Goal: Transaction & Acquisition: Purchase product/service

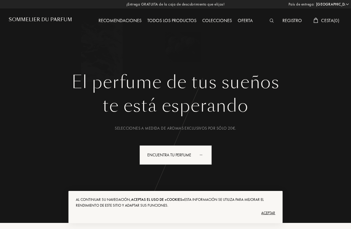
select select "ES"
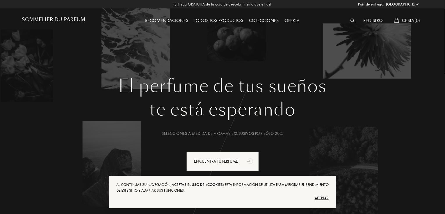
click at [351, 19] on div "Registro" at bounding box center [372, 21] width 25 height 8
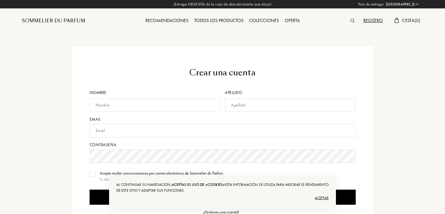
select select "ES"
click at [127, 128] on input "text" at bounding box center [222, 130] width 266 height 13
click at [390, 59] on div "Crear una cuenta Nombre Apellido Email Contraseña Acepto recibir comunicaciones…" at bounding box center [222, 160] width 410 height 228
click at [209, 46] on div "Crear una cuenta Nombre Apellido Email Contraseña Acepto recibir comunicaciones…" at bounding box center [222, 145] width 445 height 291
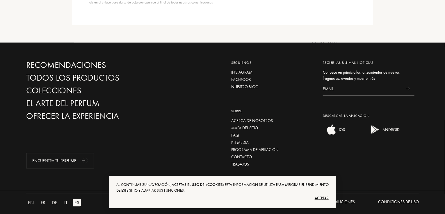
scroll to position [255, 0]
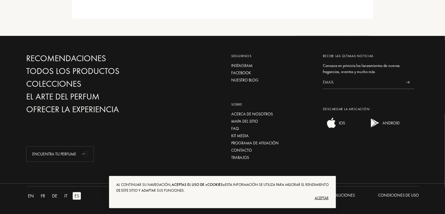
click at [324, 197] on div "Aceptar" at bounding box center [222, 198] width 212 height 9
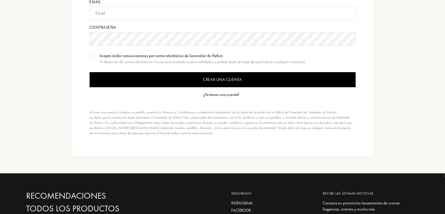
scroll to position [110, 0]
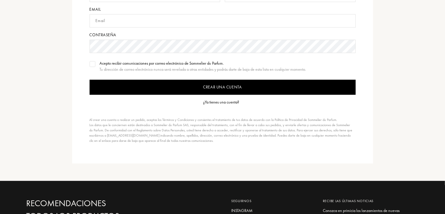
click at [236, 101] on div "¿Ya tienes una cuenta?" at bounding box center [221, 102] width 36 height 6
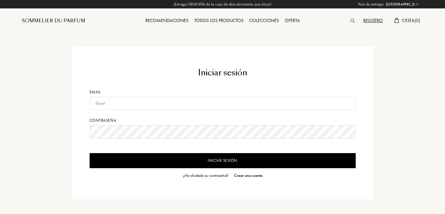
select select "ES"
click at [108, 104] on input "etnnaif@gmail.com" at bounding box center [222, 103] width 266 height 13
click at [219, 160] on input "Iniciar sesión" at bounding box center [222, 160] width 266 height 15
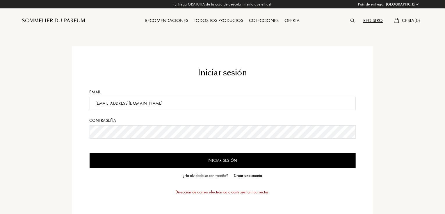
click at [223, 160] on input "Iniciar sesión" at bounding box center [222, 160] width 266 height 15
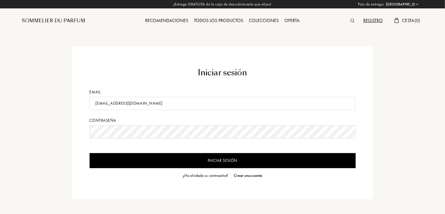
click at [320, 181] on div "Iniciar sesión Email etnnaif1@gmail.com Contraseña Iniciar sesión ¿Ha olvidado …" at bounding box center [222, 122] width 301 height 153
click at [243, 161] on input "Iniciar sesión" at bounding box center [222, 160] width 266 height 15
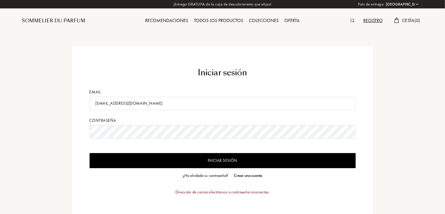
click at [217, 160] on input "Iniciar sesión" at bounding box center [222, 160] width 266 height 15
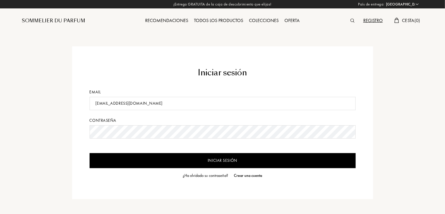
click at [217, 160] on input "Iniciar sesión" at bounding box center [222, 160] width 266 height 15
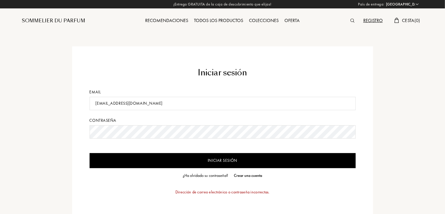
click at [109, 105] on input "etnnaif1@gmail.com" at bounding box center [222, 103] width 266 height 13
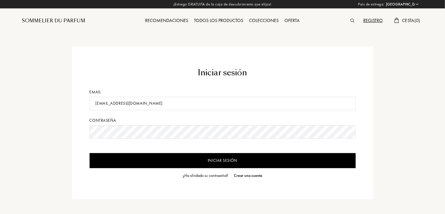
type input "[EMAIL_ADDRESS][DOMAIN_NAME]"
click at [223, 158] on input "Iniciar sesión" at bounding box center [222, 160] width 266 height 15
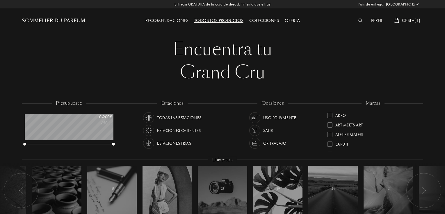
select select "ES"
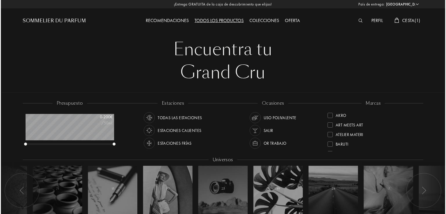
scroll to position [29, 89]
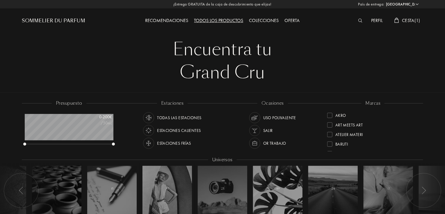
click at [405, 17] on span "Cesta ( 1 )" at bounding box center [411, 20] width 18 height 6
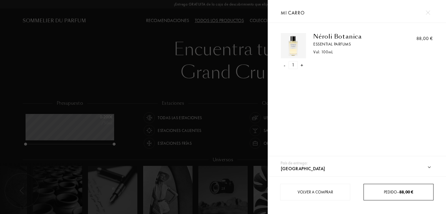
click at [392, 191] on span "Pedido – 88,00 €" at bounding box center [398, 192] width 29 height 5
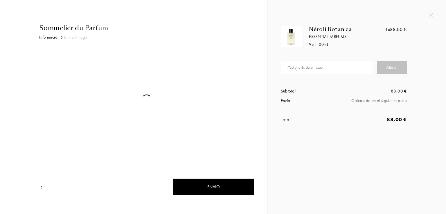
select select "ES"
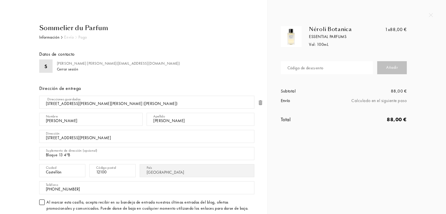
click at [334, 68] on input "text" at bounding box center [327, 67] width 92 height 13
type input "VTFNR-EY6NK"
click at [391, 69] on div "Añadir" at bounding box center [392, 67] width 30 height 13
